Goal: Task Accomplishment & Management: Use online tool/utility

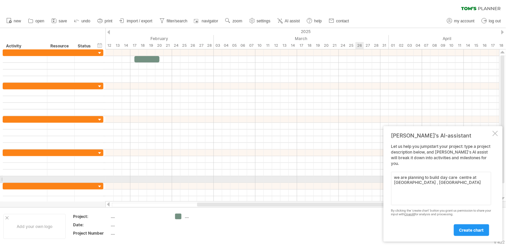
type textarea "we are planning to build day care centre at [GEOGRAPHIC_DATA] , [GEOGRAPHIC_DAT…"
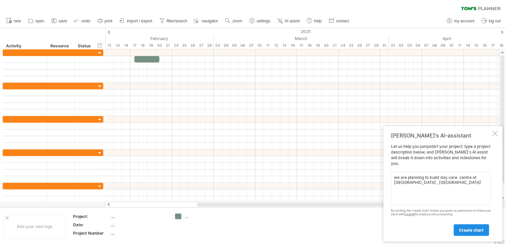
click at [485, 227] on link "create chart" at bounding box center [471, 230] width 35 height 12
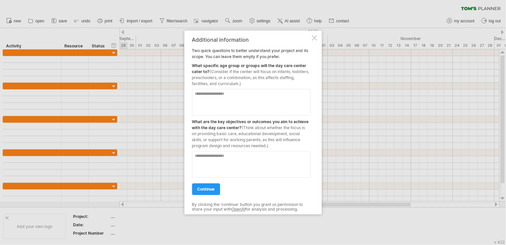
click at [237, 112] on textarea at bounding box center [251, 102] width 118 height 27
type textarea "**********"
click at [207, 152] on textarea at bounding box center [251, 164] width 118 height 27
click at [224, 161] on textarea at bounding box center [251, 164] width 118 height 27
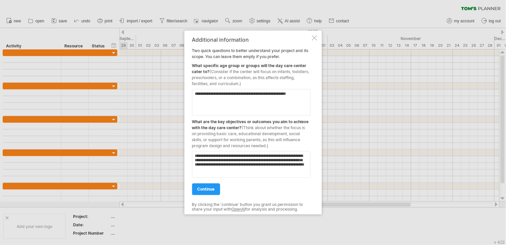
type textarea "**********"
click at [199, 188] on span "continue" at bounding box center [205, 189] width 17 height 5
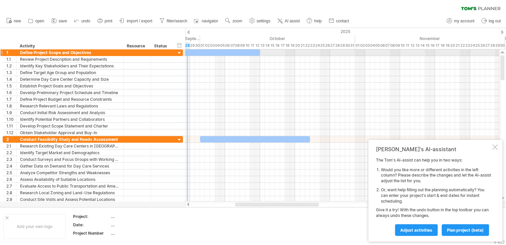
click at [177, 54] on div at bounding box center [179, 53] width 6 height 6
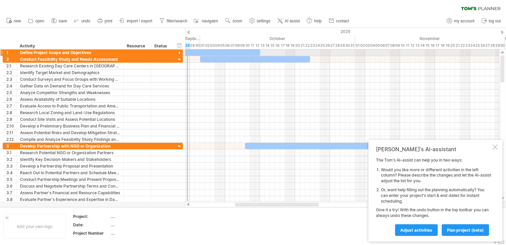
click at [178, 54] on div at bounding box center [179, 53] width 6 height 6
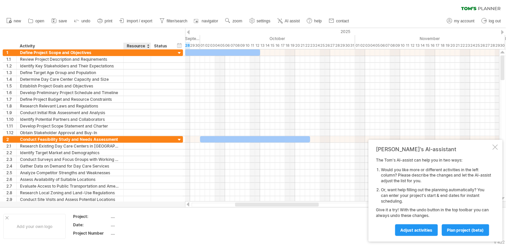
click at [149, 46] on div at bounding box center [148, 46] width 3 height 7
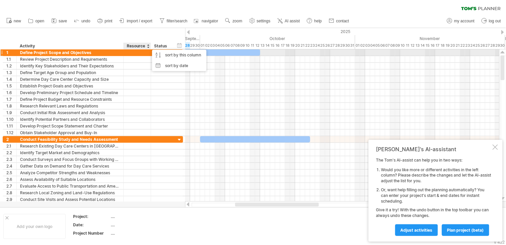
click at [141, 54] on div at bounding box center [137, 52] width 20 height 6
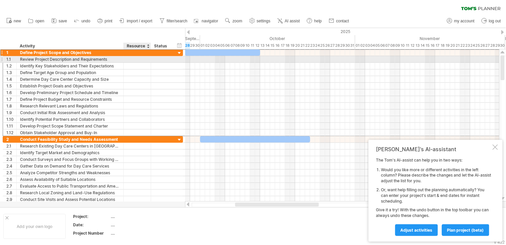
click at [135, 59] on div at bounding box center [137, 59] width 20 height 6
